Goal: Find specific page/section: Find specific page/section

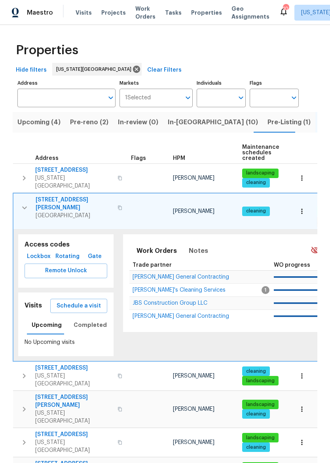
click at [181, 260] on th "Trade partner" at bounding box center [195, 265] width 133 height 11
click at [31, 200] on button "button" at bounding box center [25, 208] width 16 height 24
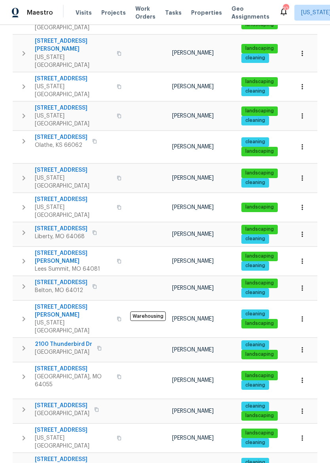
scroll to position [242, 0]
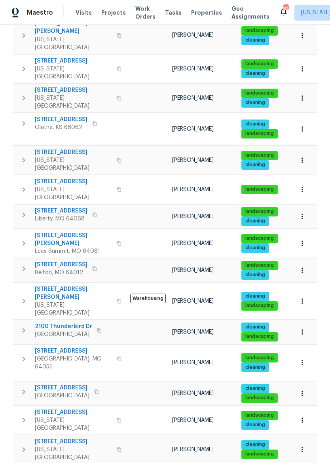
click at [24, 445] on icon "button" at bounding box center [24, 450] width 10 height 10
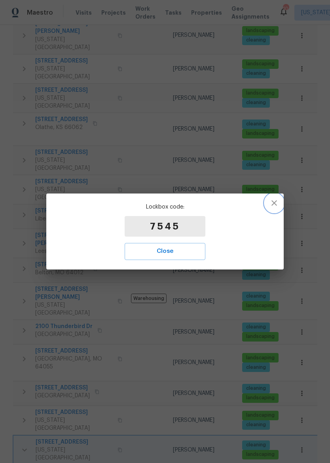
click at [269, 204] on button "button" at bounding box center [274, 203] width 19 height 19
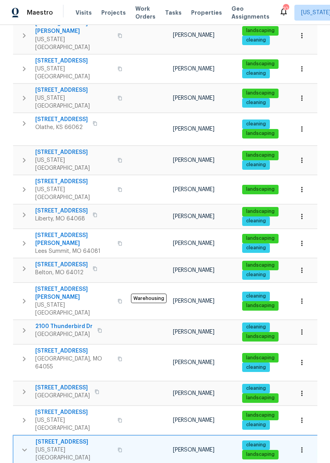
click at [30, 438] on button "button" at bounding box center [25, 450] width 16 height 24
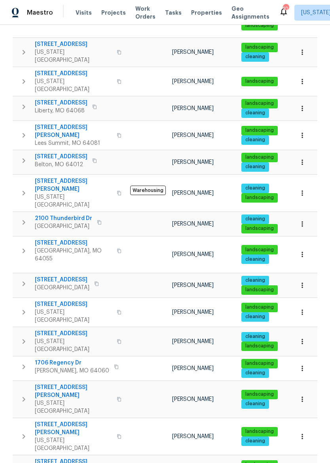
scroll to position [350, 0]
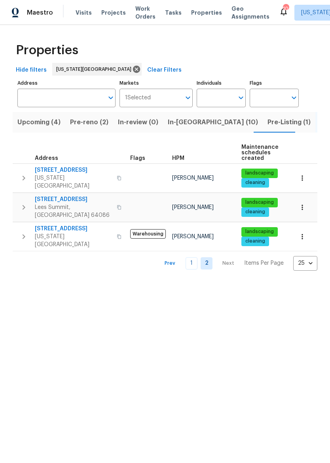
click at [62, 98] on input "Address" at bounding box center [60, 98] width 86 height 19
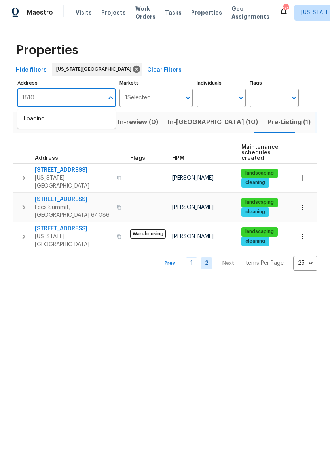
type input "18109"
click at [69, 121] on li "[STREET_ADDRESS]" at bounding box center [66, 118] width 98 height 13
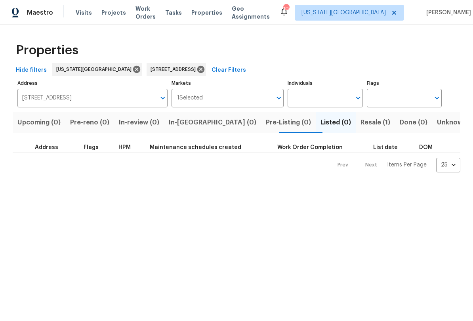
click at [330, 125] on span "Resale (1)" at bounding box center [375, 122] width 30 height 11
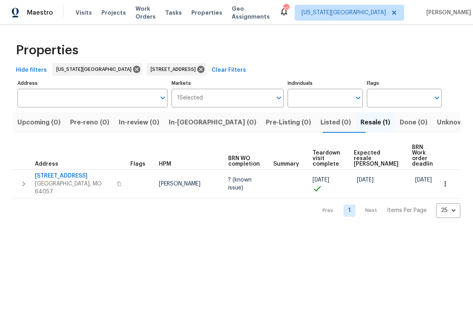
type input "[STREET_ADDRESS]"
click at [19, 178] on button "button" at bounding box center [24, 184] width 16 height 24
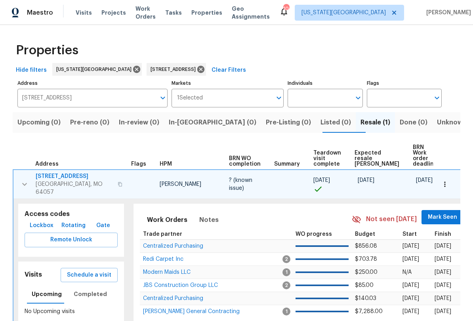
click at [44, 221] on span "Lockbox" at bounding box center [42, 226] width 24 height 10
